Goal: Task Accomplishment & Management: Use online tool/utility

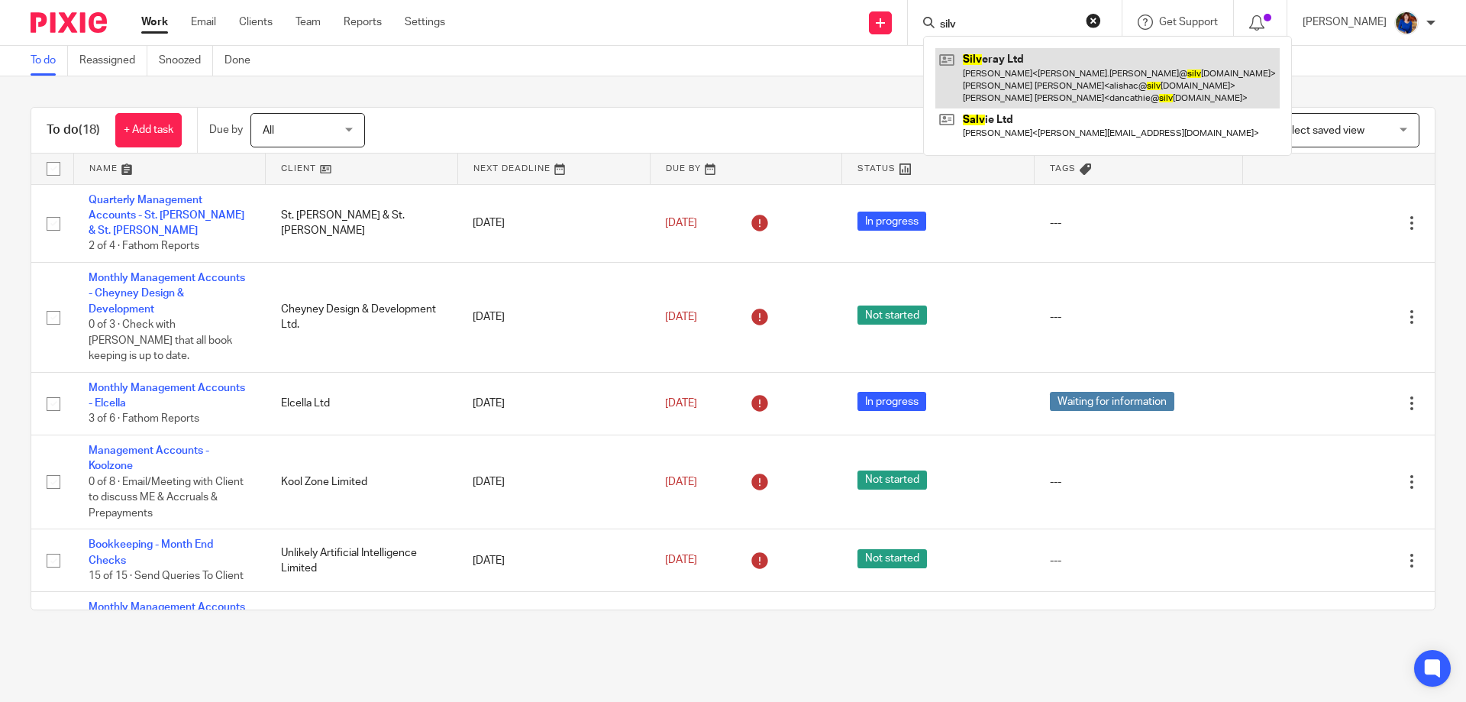
type input "silv"
click at [1023, 74] on link at bounding box center [1107, 78] width 344 height 60
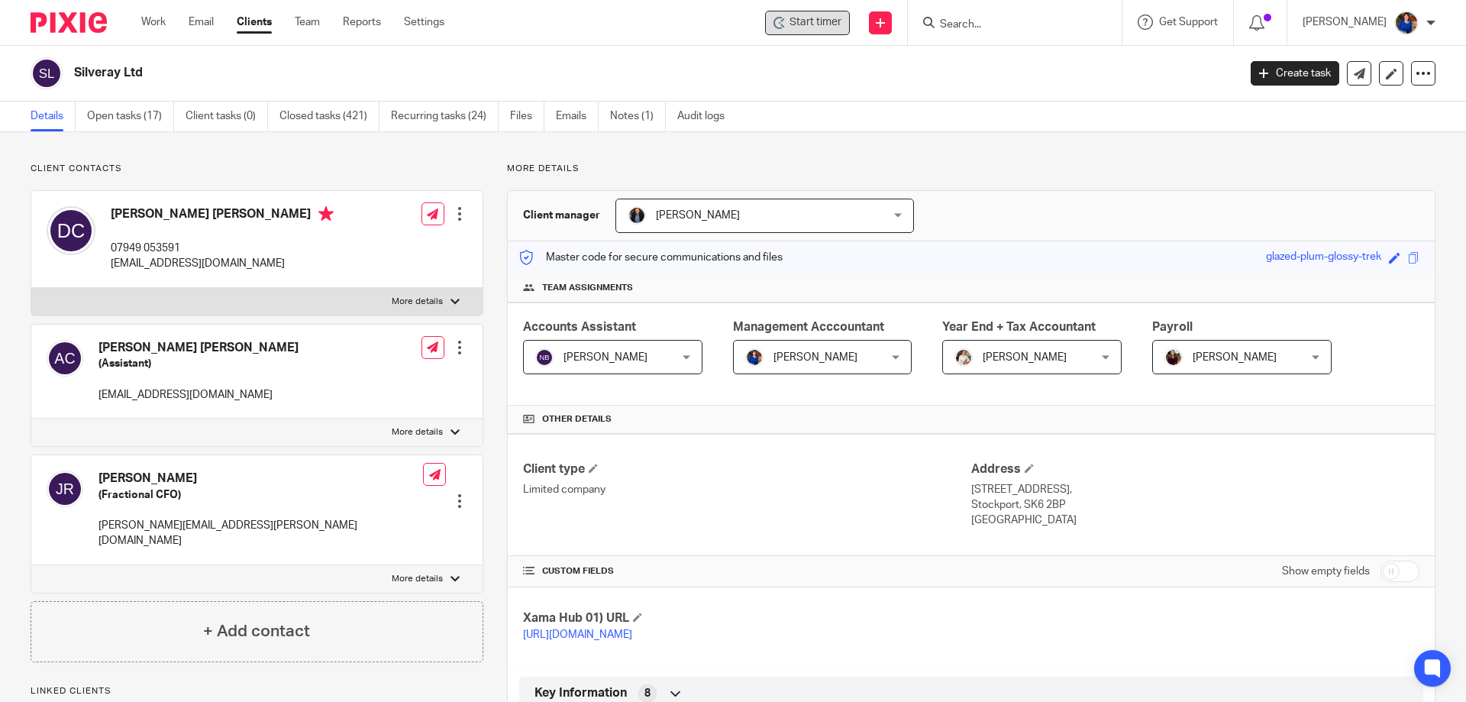
click at [825, 27] on span "Start timer" at bounding box center [815, 23] width 52 height 16
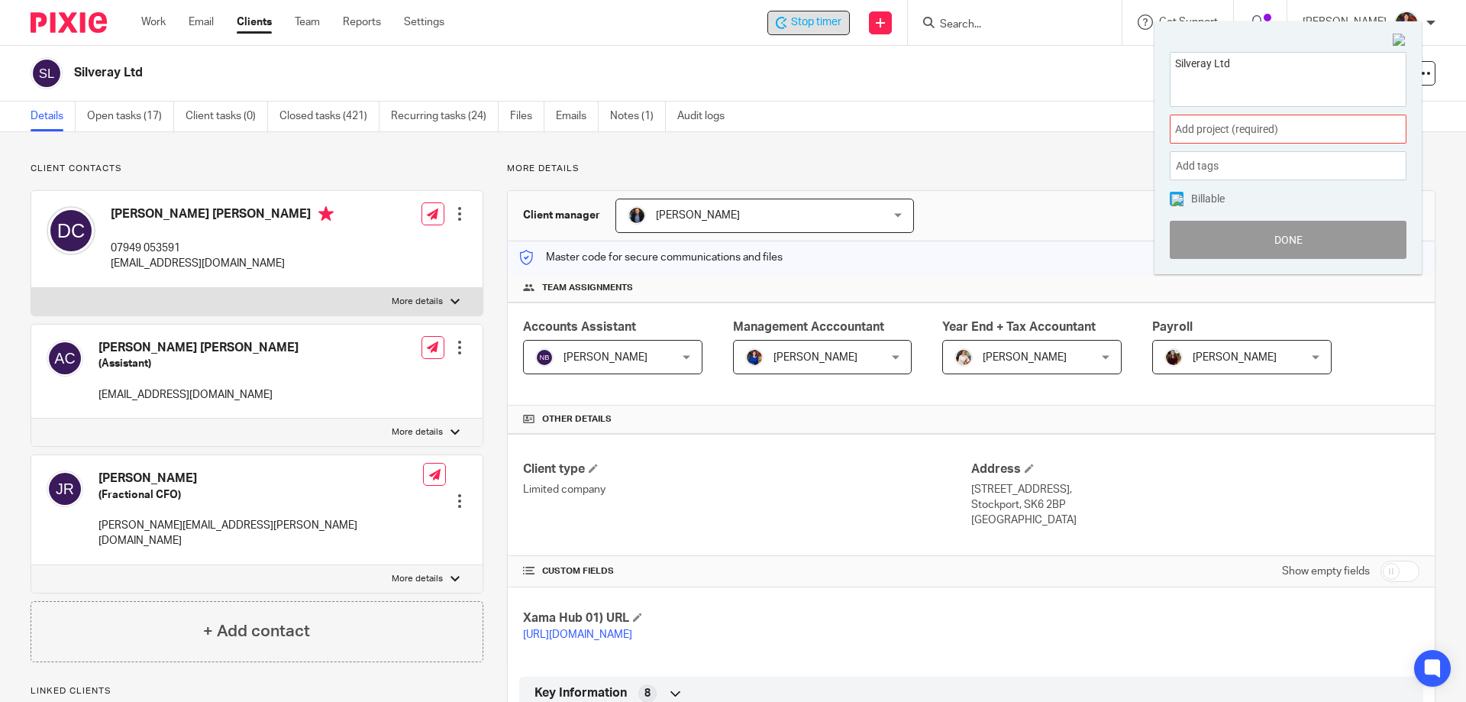
click at [1222, 133] on span "Add project (required) :" at bounding box center [1271, 129] width 192 height 16
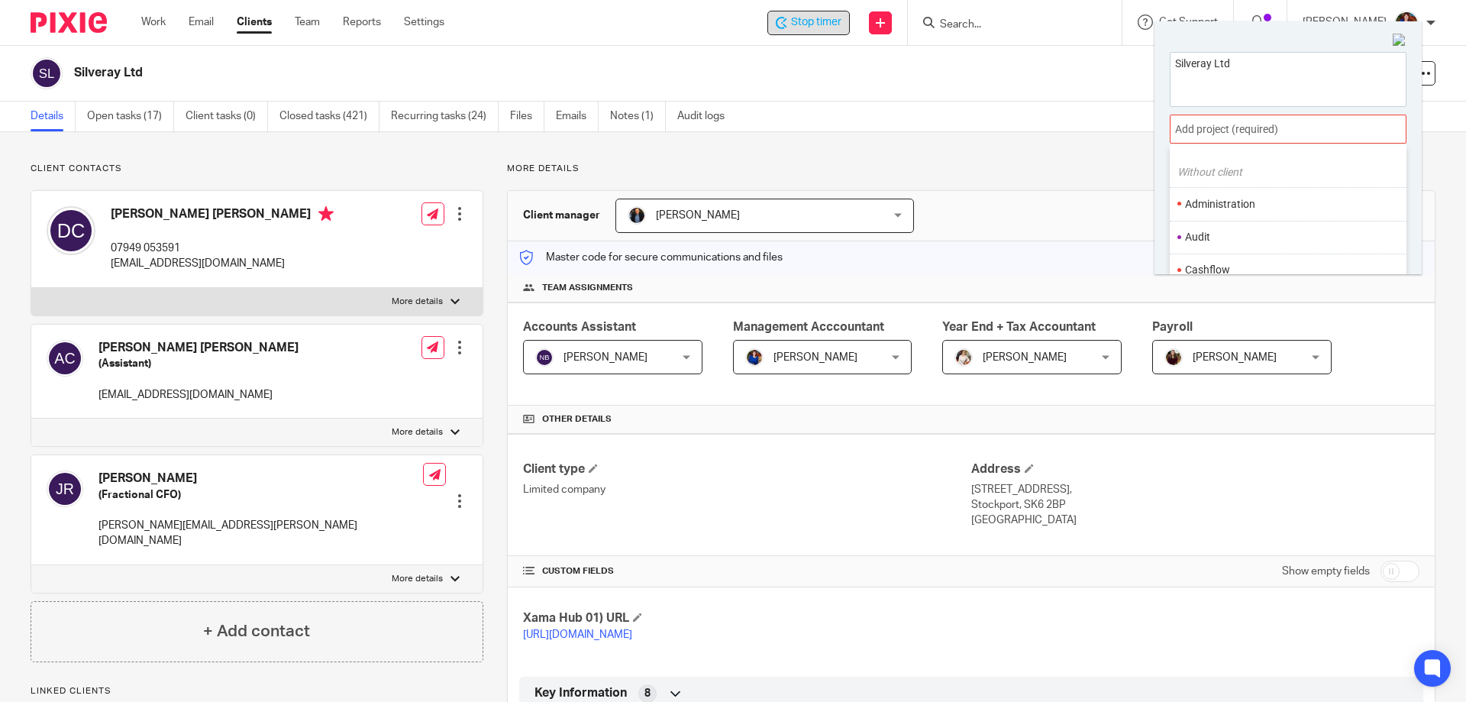
scroll to position [153, 0]
click at [1218, 190] on li "Administration" at bounding box center [1284, 190] width 199 height 16
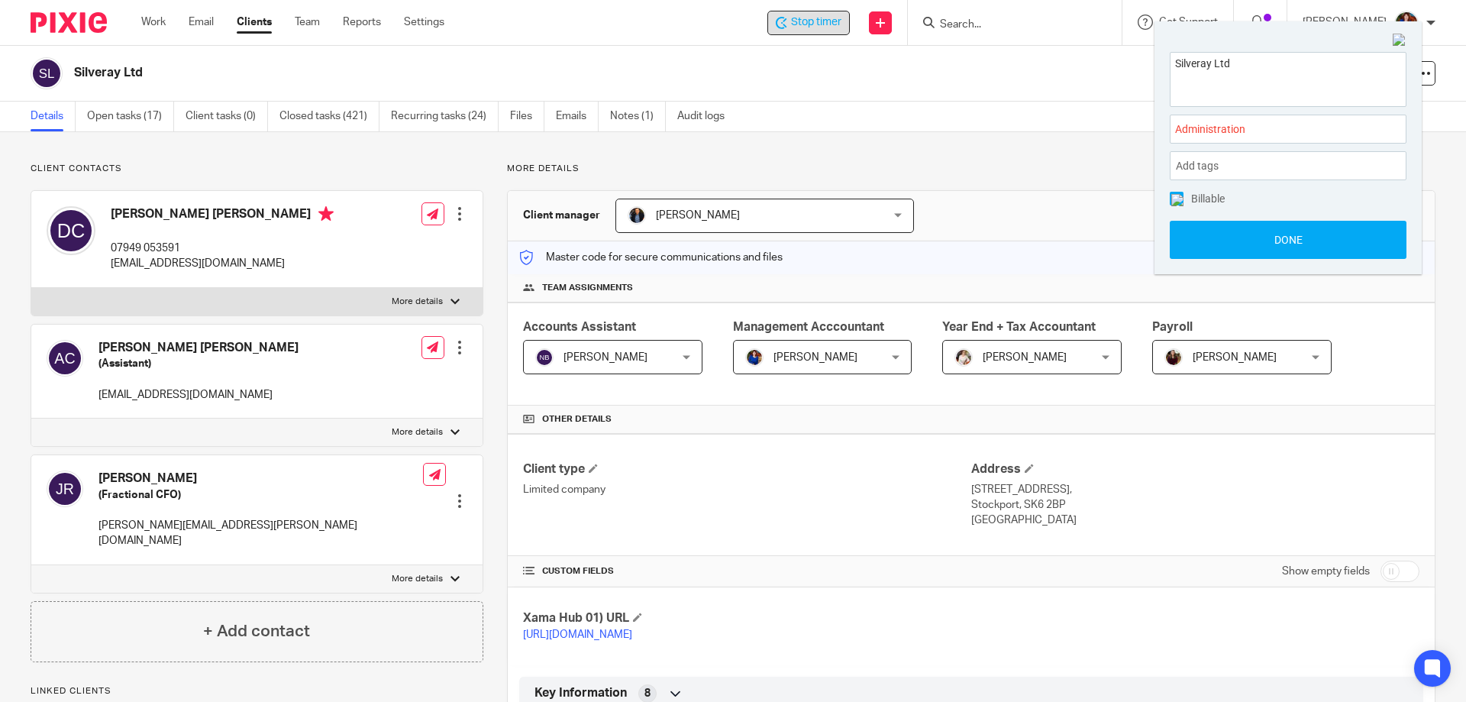
click at [1178, 197] on img at bounding box center [1177, 200] width 12 height 12
click at [1195, 251] on button "Done" at bounding box center [1288, 240] width 237 height 38
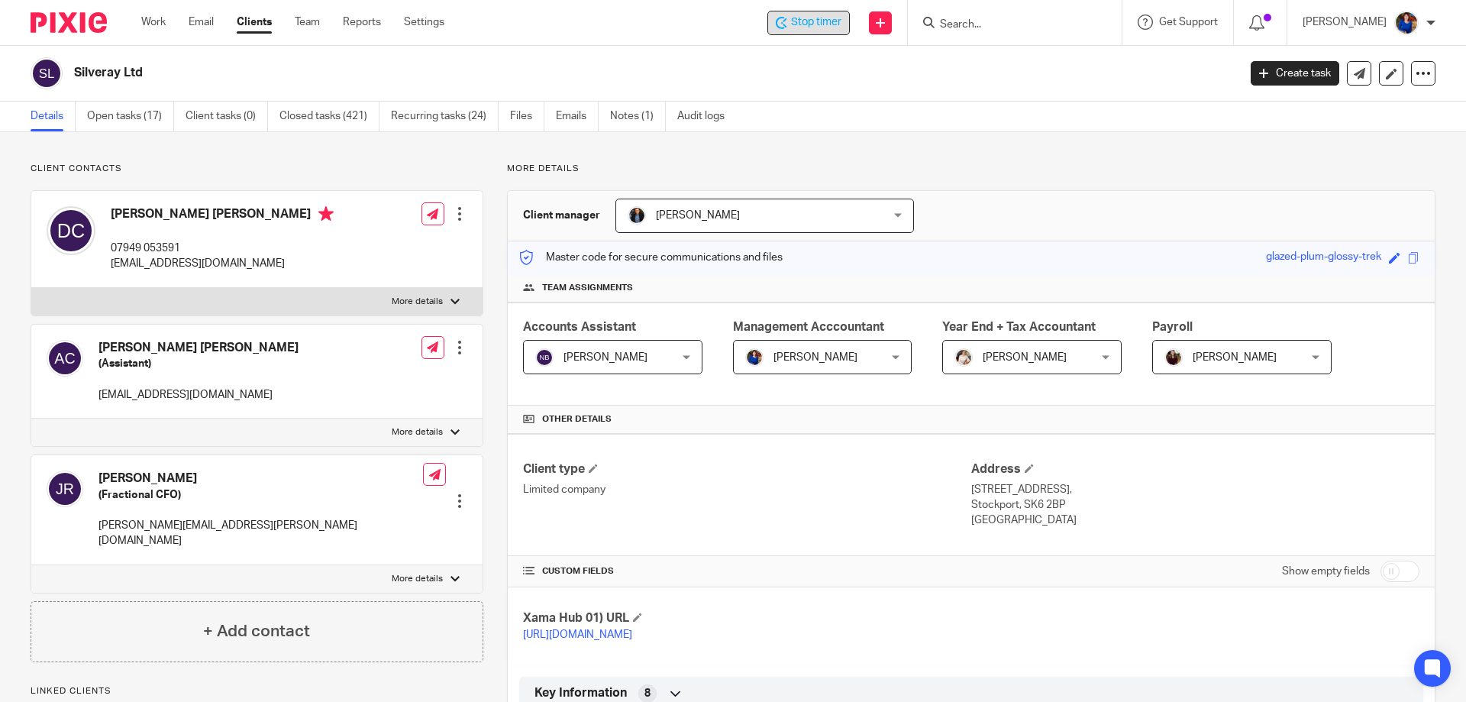
click at [410, 484] on div "Julie Redfern (Fractional CFO) julie.redfern@silveray.co.uk Edit contact Create…" at bounding box center [256, 510] width 451 height 110
click at [460, 493] on div at bounding box center [459, 500] width 15 height 15
click at [382, 508] on link "Edit contact" at bounding box center [388, 512] width 146 height 22
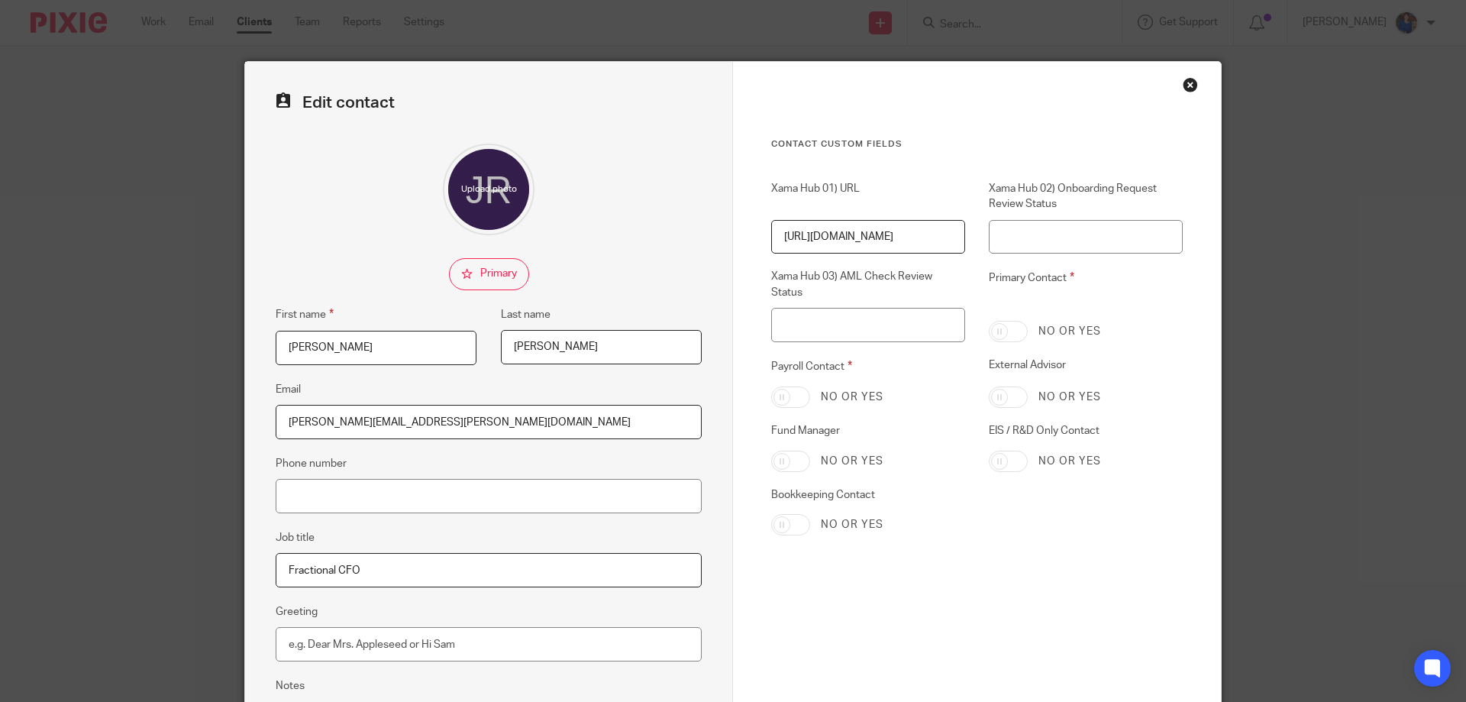
click at [1183, 81] on div "Close this dialog window" at bounding box center [1190, 84] width 15 height 15
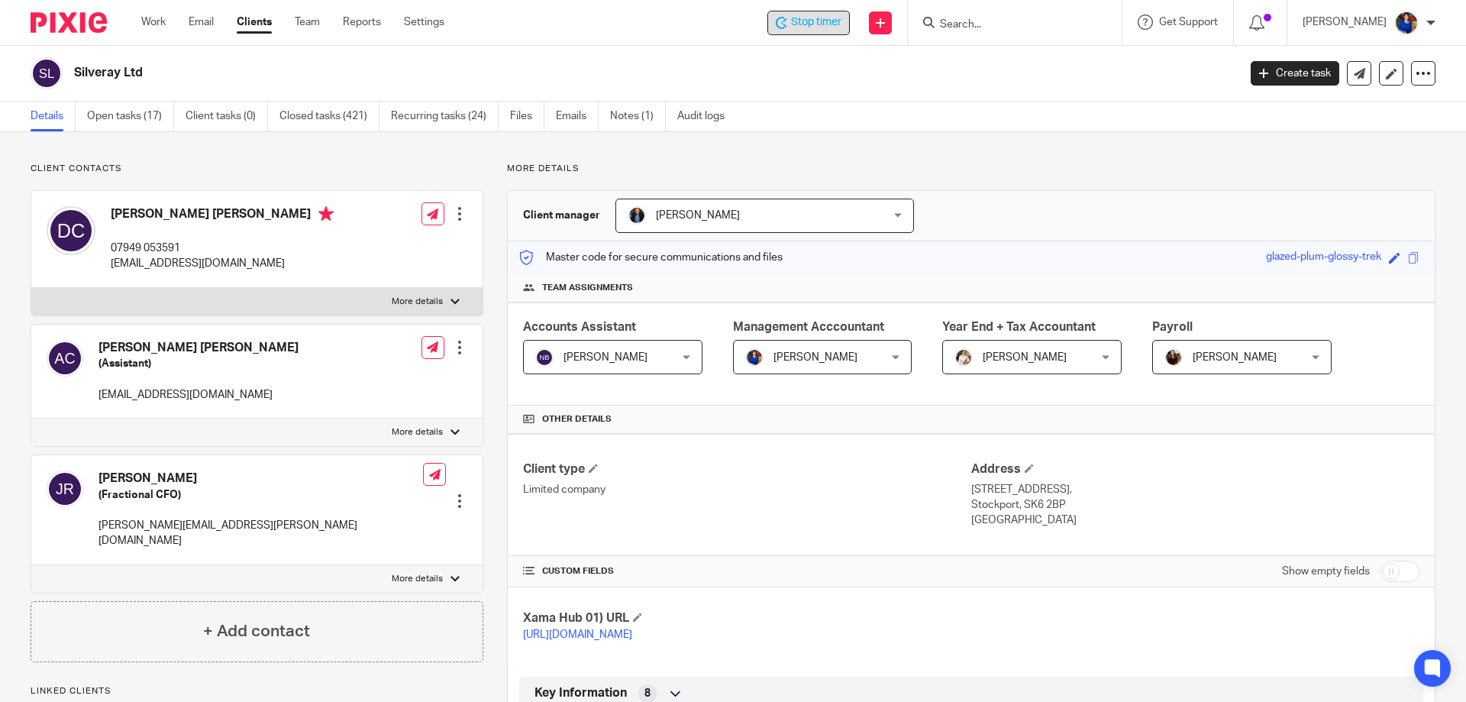
click at [821, 27] on span "Stop timer" at bounding box center [816, 23] width 50 height 16
click at [163, 23] on link "Work" at bounding box center [153, 22] width 24 height 15
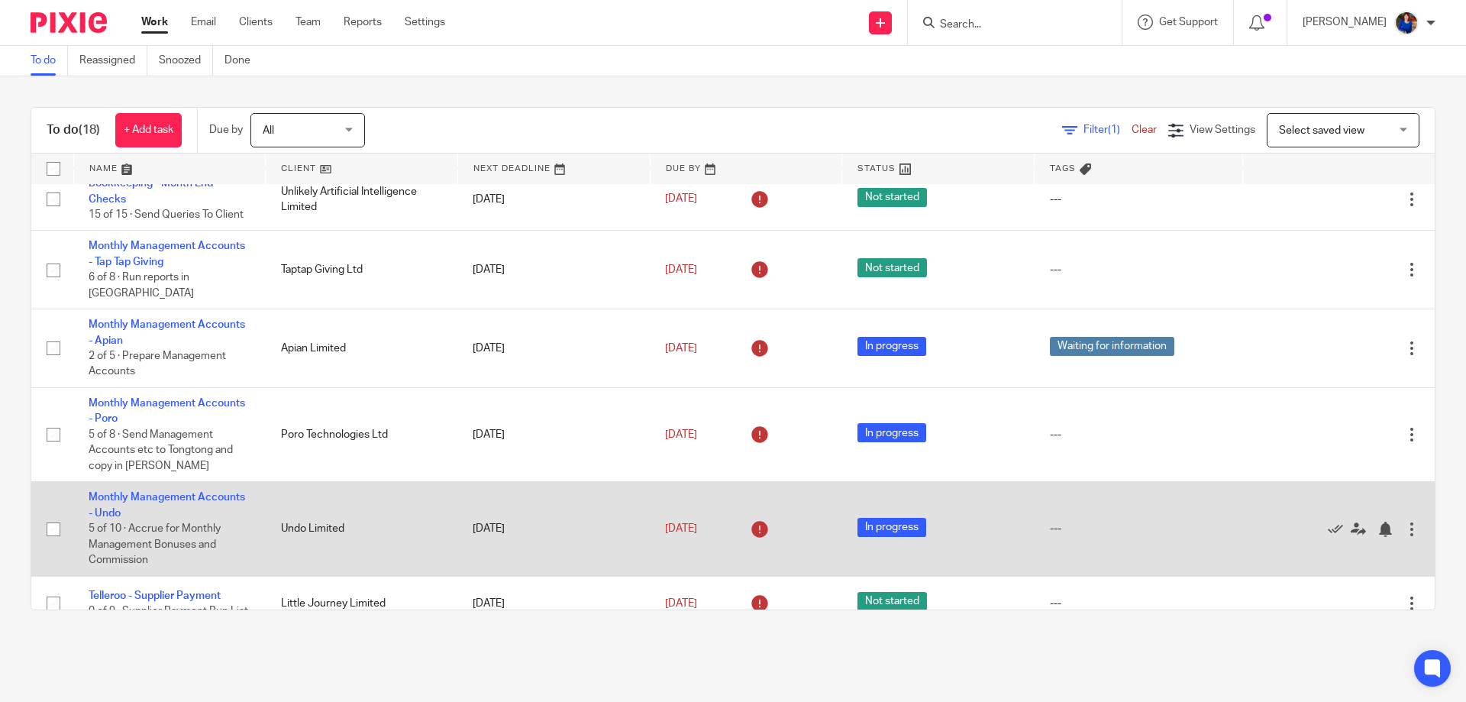
scroll to position [360, 0]
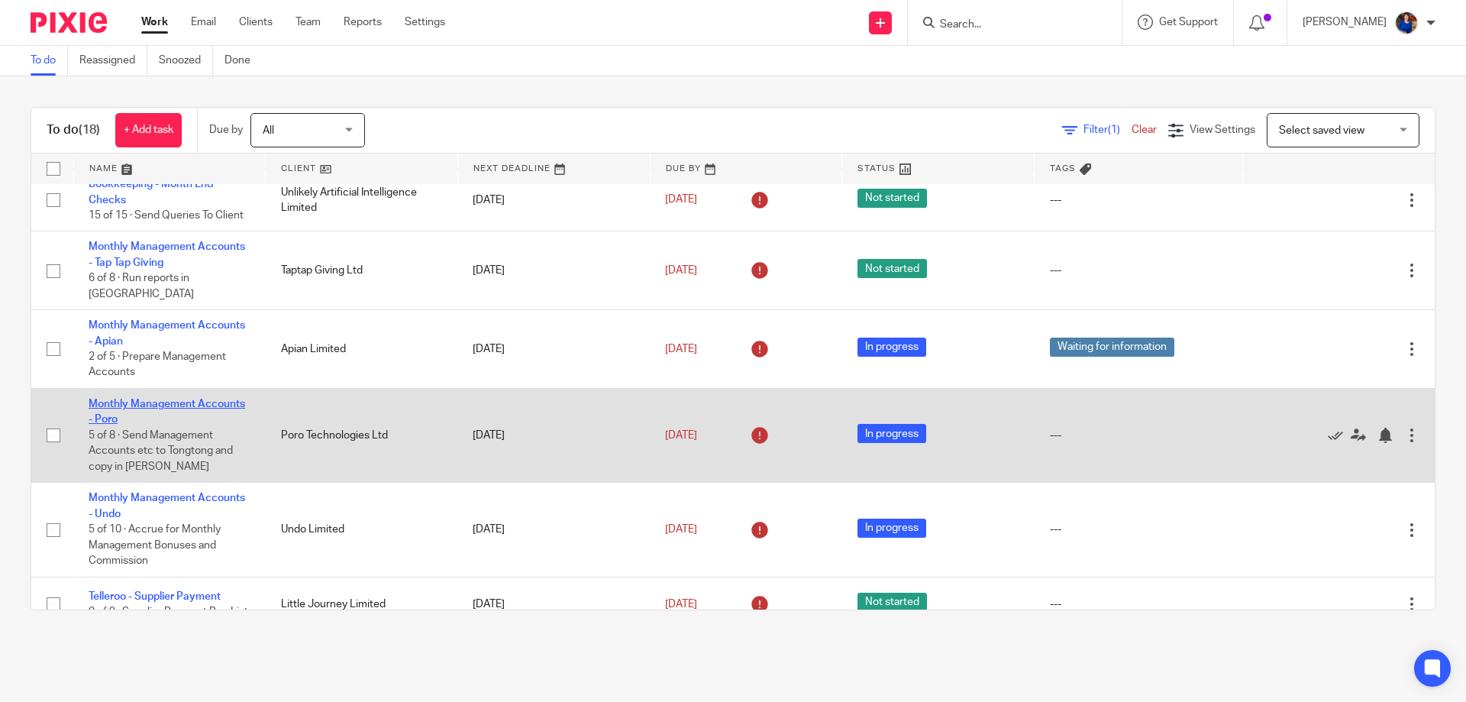
click at [197, 398] on link "Monthly Management Accounts - Poro" at bounding box center [167, 411] width 156 height 26
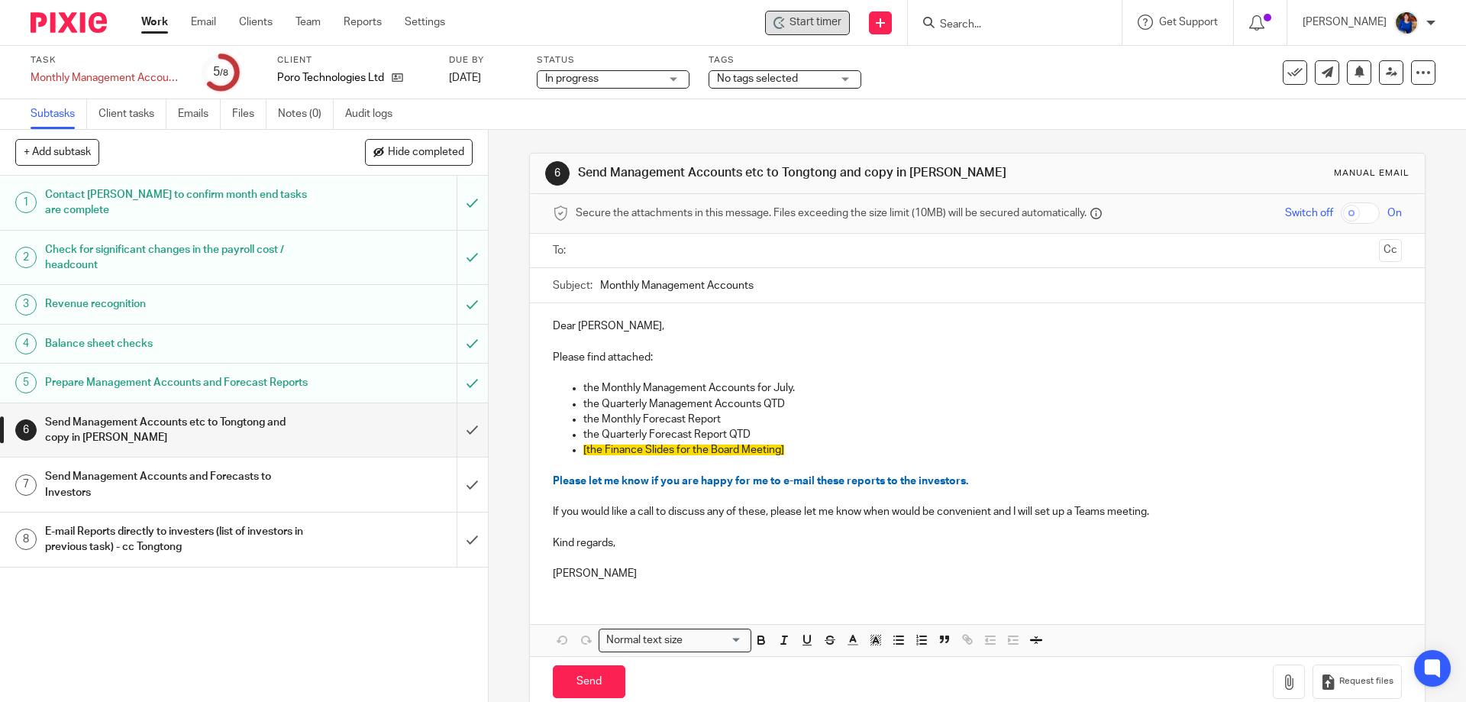
click at [815, 23] on span "Start timer" at bounding box center [815, 23] width 52 height 16
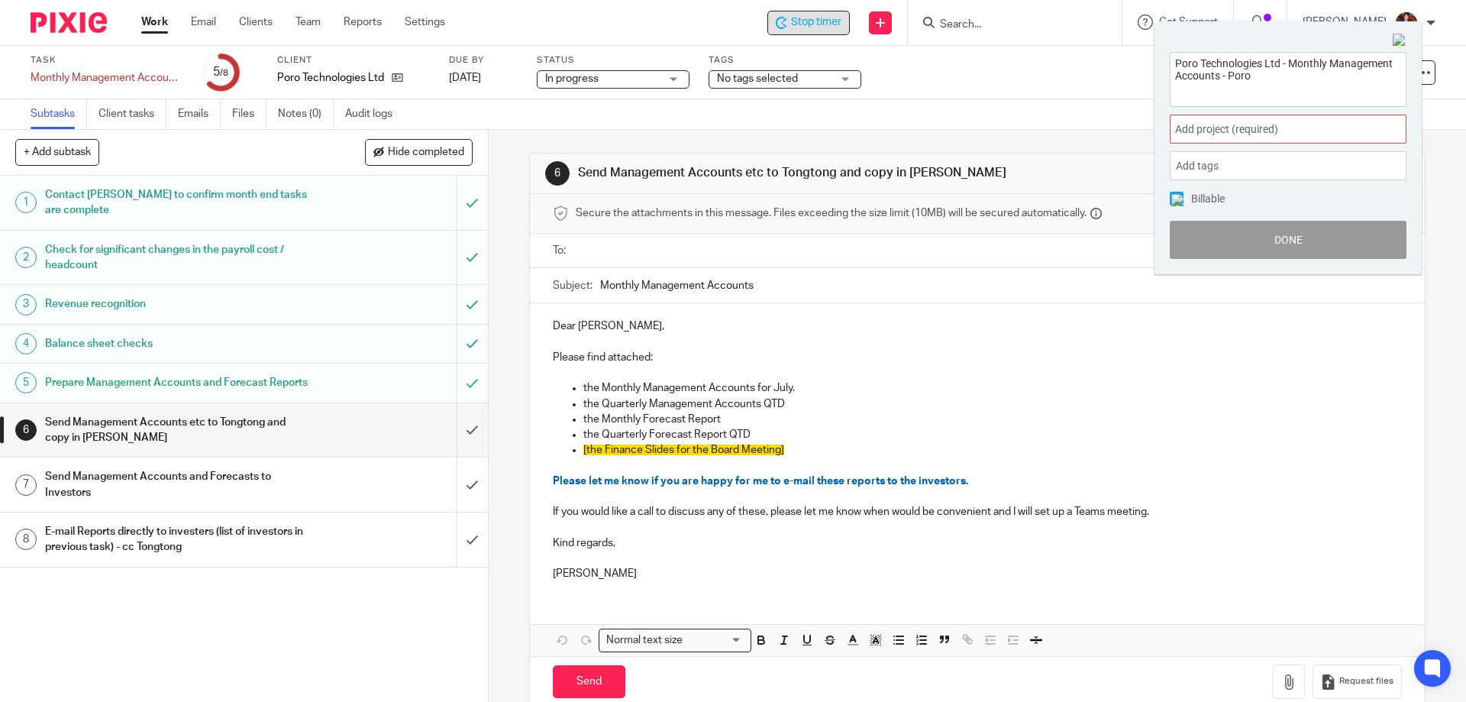
click at [1205, 127] on span "Add project (required) :" at bounding box center [1271, 129] width 192 height 16
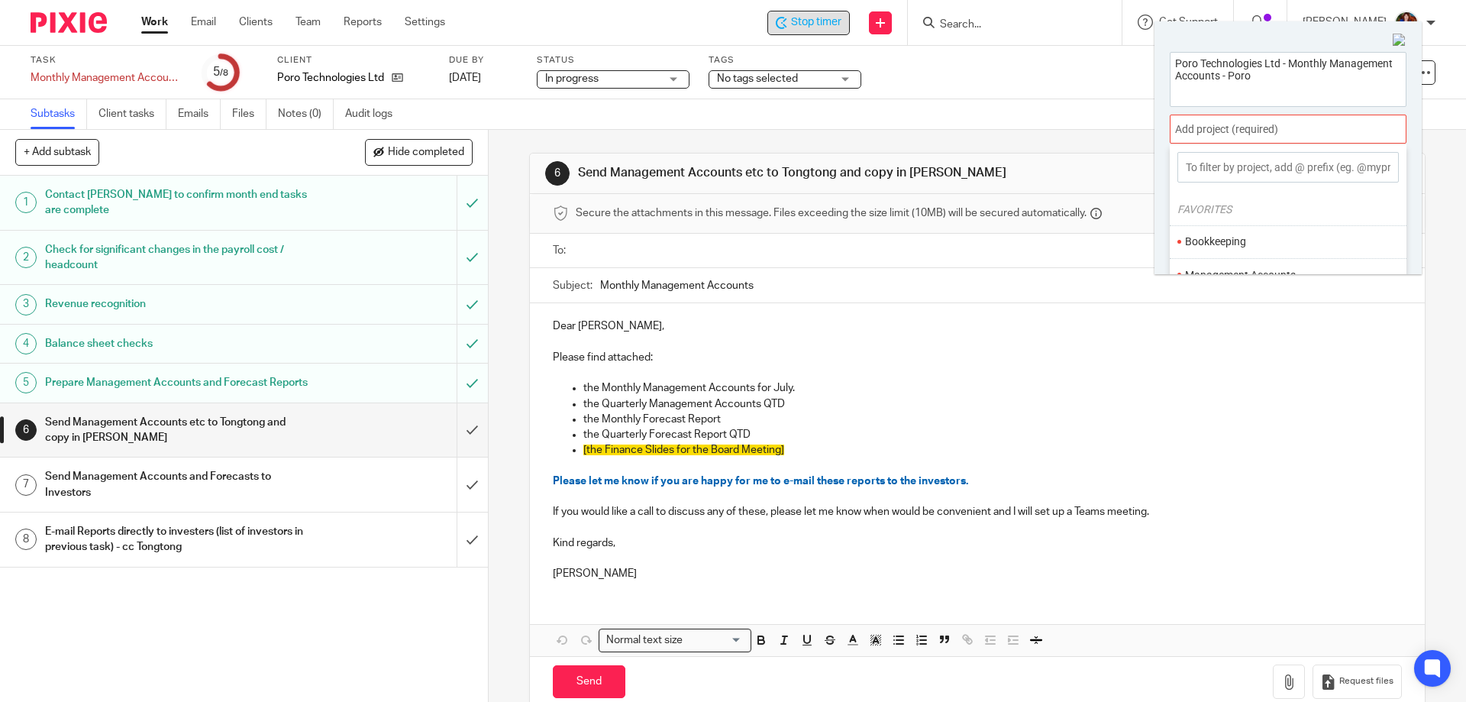
scroll to position [76, 0]
click at [1266, 196] on li "Management Accounts" at bounding box center [1284, 199] width 199 height 16
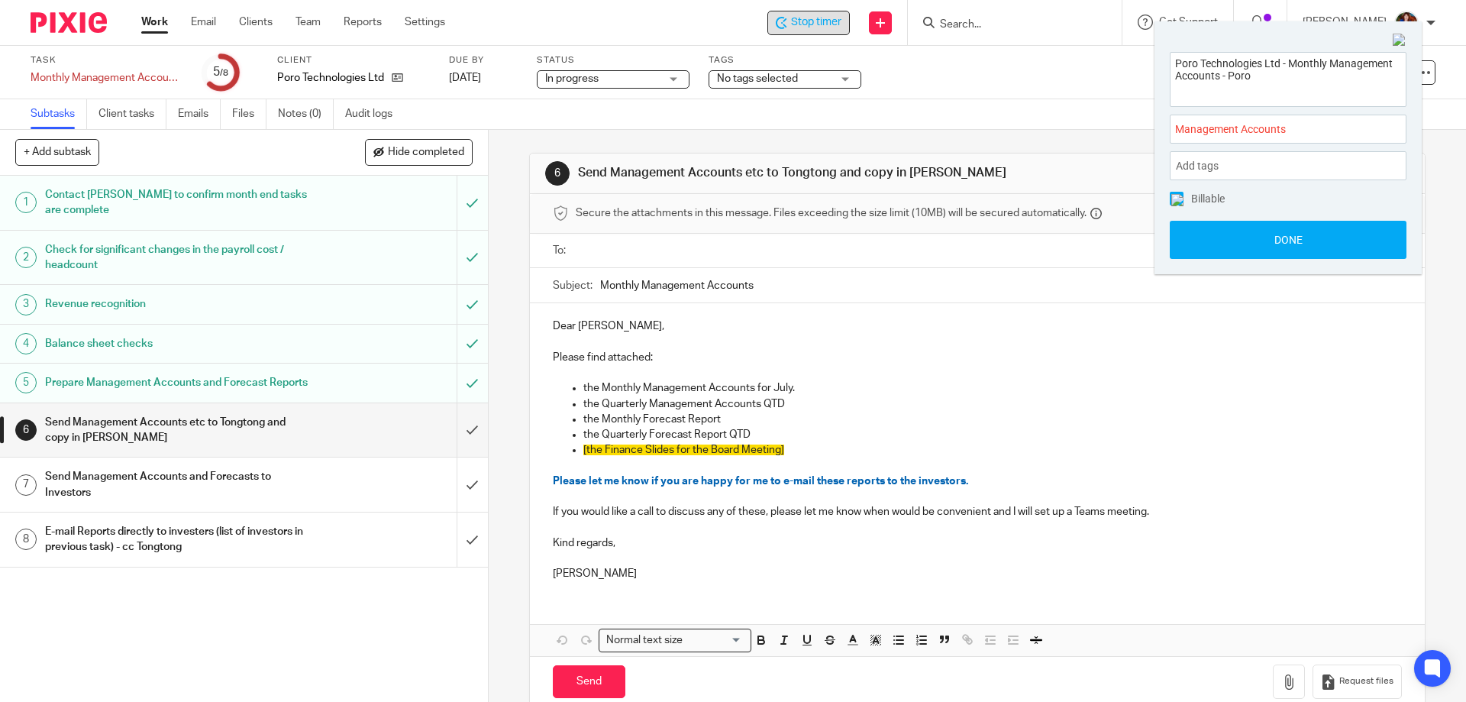
click at [1179, 197] on img at bounding box center [1177, 200] width 12 height 12
click at [1194, 232] on button "Done" at bounding box center [1288, 240] width 237 height 38
